Goal: Task Accomplishment & Management: Manage account settings

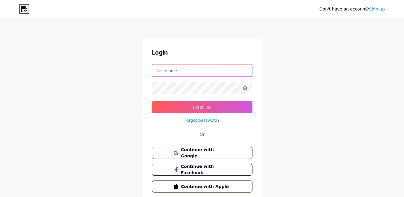
click at [220, 73] on input "text" at bounding box center [202, 70] width 100 height 12
click at [220, 71] on input "p" at bounding box center [202, 70] width 100 height 12
type input "pos"
click at [146, 77] on div "Login pos Log In Forgot password? Or Continue with Google Continue with Faceboo…" at bounding box center [202, 120] width 120 height 164
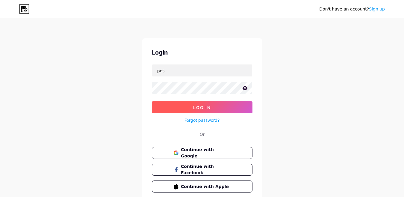
click at [167, 105] on button "Log In" at bounding box center [202, 107] width 101 height 12
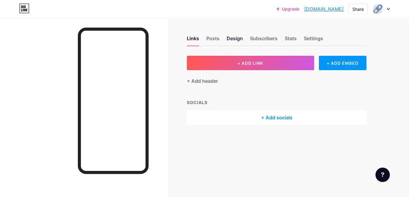
click at [238, 38] on div "Design" at bounding box center [235, 40] width 16 height 11
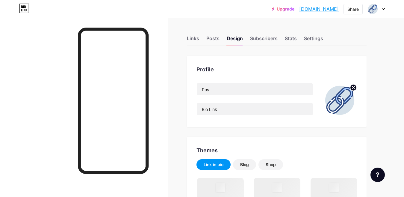
click at [353, 86] on circle at bounding box center [353, 87] width 7 height 7
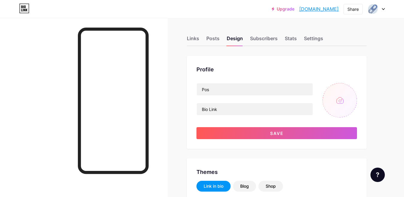
type input "#ffffff"
type input "#000000"
click at [340, 102] on input "file" at bounding box center [340, 100] width 34 height 34
type input "C:\fakepath\kontenpos.jpg"
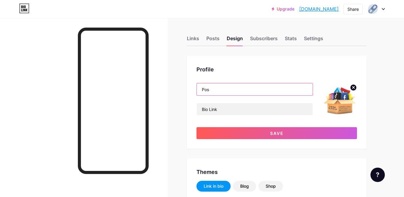
click at [221, 92] on input "Pos" at bounding box center [255, 89] width 116 height 12
type input "P"
type input "K"
type input "Desain Konten"
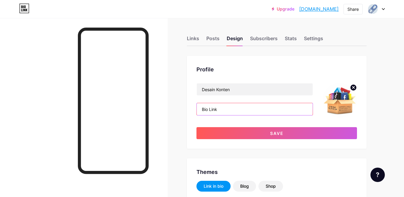
click at [219, 108] on input "Bio Link" at bounding box center [255, 109] width 116 height 12
type input "B"
type input "D"
click at [246, 111] on input "Layanan desain grafis dan konten" at bounding box center [255, 109] width 116 height 12
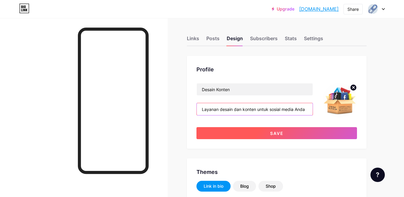
type input "Layanan desain dan konten untuk sosial media Anda"
click at [242, 135] on button "Save" at bounding box center [277, 133] width 161 height 12
type input "#ffffff"
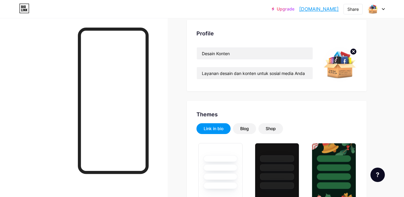
scroll to position [63, 0]
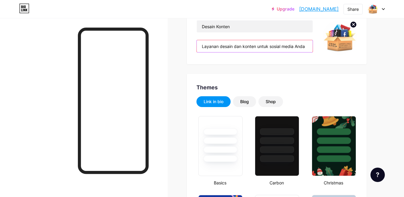
click at [256, 47] on input "Layanan desain dan konten untuk sosial media Anda" at bounding box center [255, 46] width 116 height 12
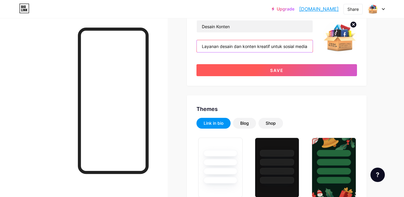
type input "Layanan desain dan konten kreatif untuk sosial media Anda"
click at [278, 71] on span "Save" at bounding box center [276, 70] width 13 height 5
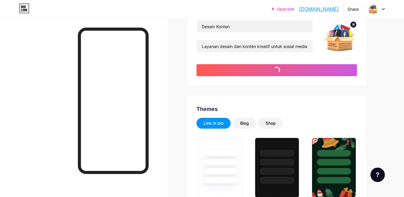
type input "#ffffff"
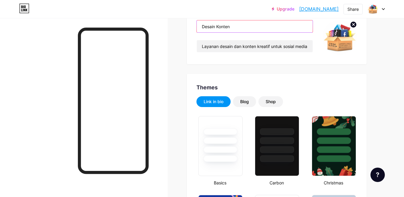
click at [230, 27] on input "Desain Konten" at bounding box center [255, 26] width 116 height 12
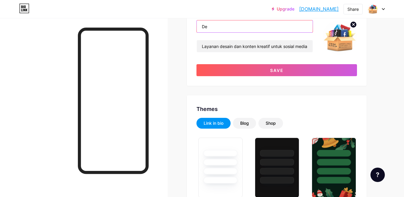
type input "D"
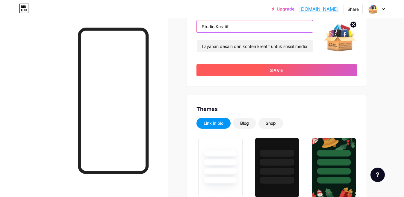
type input "Studio Kreatif"
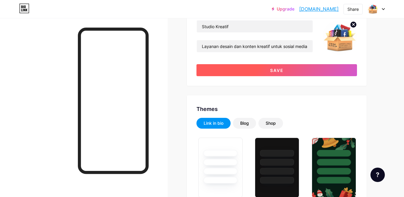
click at [231, 68] on button "Save" at bounding box center [277, 70] width 161 height 12
type input "#ffffff"
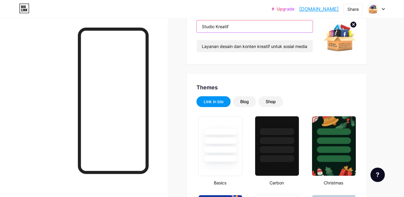
click at [215, 25] on input "Studio Kreatif" at bounding box center [255, 26] width 116 height 12
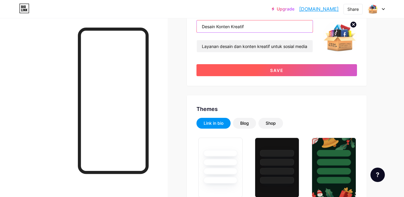
type input "Desain Konten Kreatif"
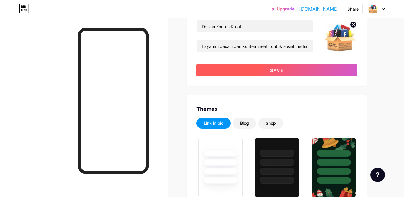
click at [241, 68] on button "Save" at bounding box center [277, 70] width 161 height 12
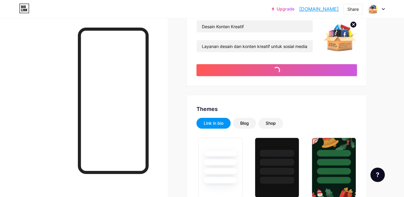
type input "#ffffff"
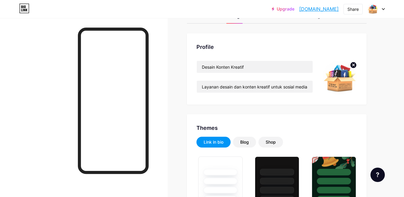
scroll to position [2, 0]
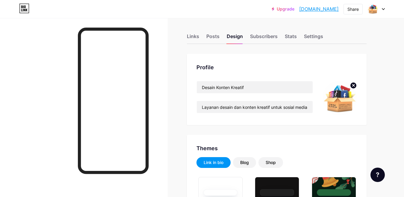
click at [354, 86] on circle at bounding box center [353, 85] width 7 height 7
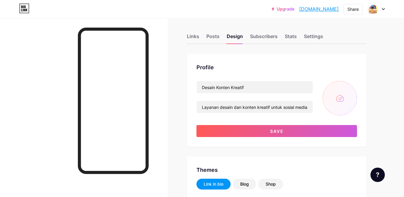
click at [342, 98] on input "file" at bounding box center [340, 98] width 34 height 34
type input "C:\fakepath\desain ikon.jpg"
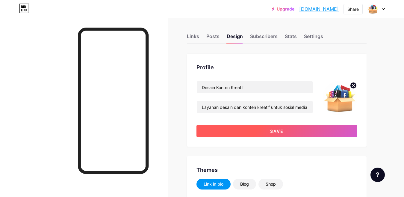
click at [318, 129] on button "Save" at bounding box center [277, 131] width 161 height 12
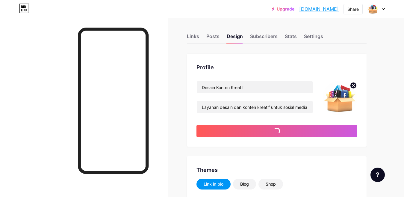
type input "#ffffff"
